Goal: Information Seeking & Learning: Learn about a topic

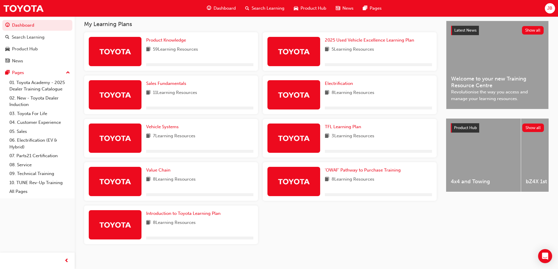
scroll to position [111, 0]
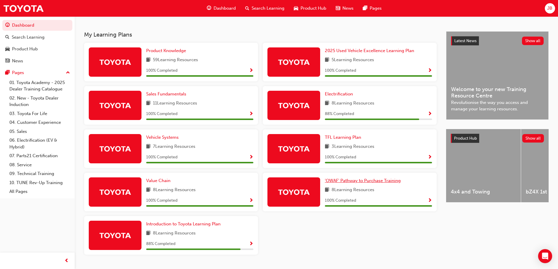
click at [351, 180] on span "'OWAF' Pathway to Purchase Training" at bounding box center [363, 180] width 76 height 5
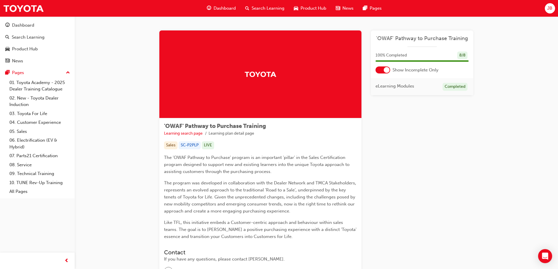
click at [387, 67] on div at bounding box center [387, 70] width 6 height 6
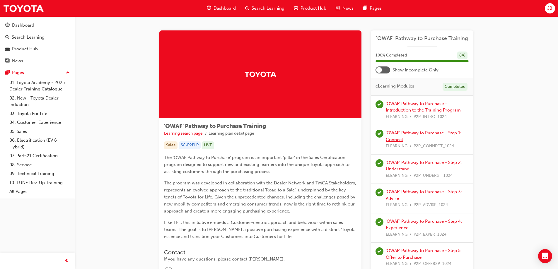
click at [401, 132] on link "'OWAF' Pathway to Purchase - Step 1: Connect" at bounding box center [424, 136] width 76 height 12
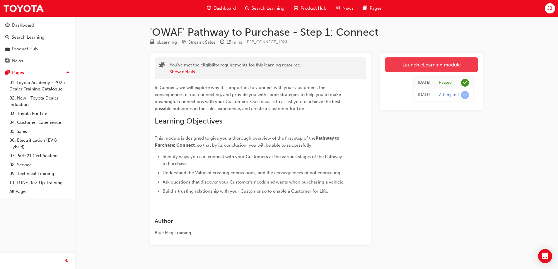
click at [401, 67] on link "Launch eLearning module" at bounding box center [431, 64] width 93 height 15
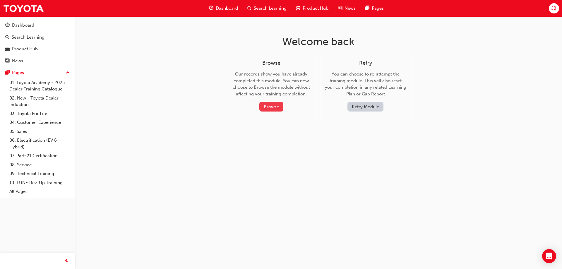
click at [271, 105] on button "Browse" at bounding box center [272, 107] width 24 height 10
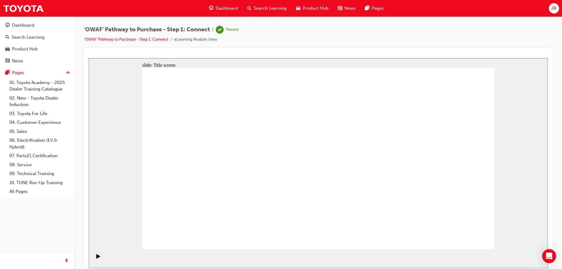
drag, startPoint x: 449, startPoint y: 239, endPoint x: 459, endPoint y: 234, distance: 11.4
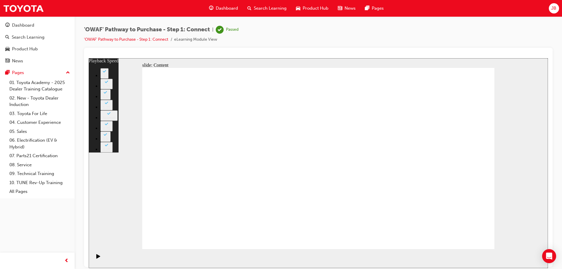
type input "76"
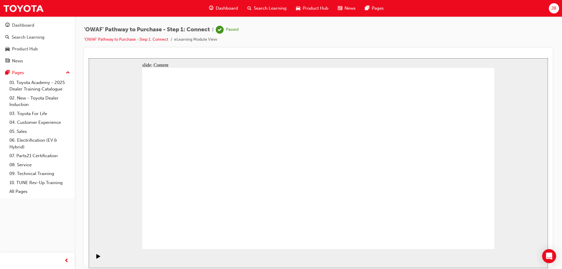
drag, startPoint x: 166, startPoint y: 76, endPoint x: 369, endPoint y: 92, distance: 203.6
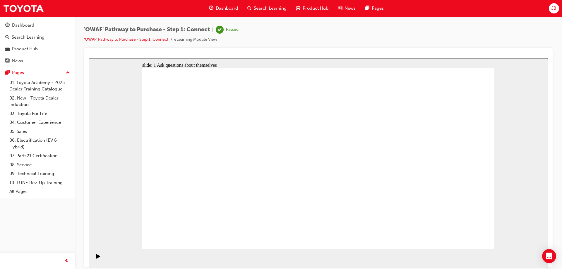
drag, startPoint x: 381, startPoint y: 168, endPoint x: 411, endPoint y: 189, distance: 36.7
